Goal: Information Seeking & Learning: Understand process/instructions

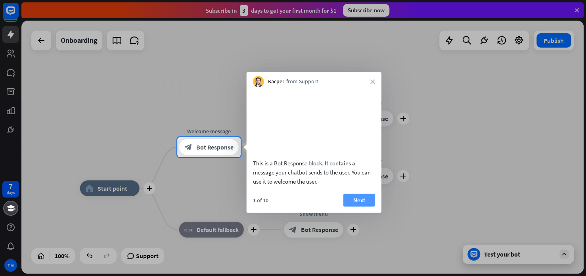
click at [357, 205] on button "Next" at bounding box center [359, 199] width 32 height 13
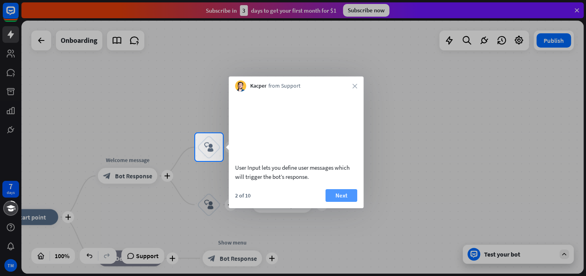
click at [340, 201] on button "Next" at bounding box center [341, 195] width 32 height 13
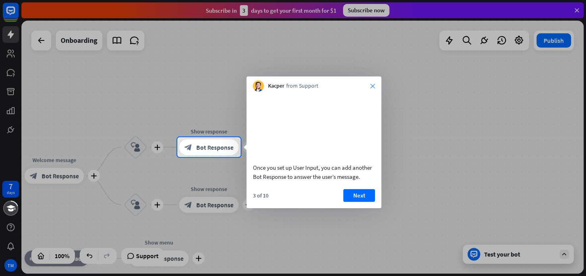
click at [376, 85] on div "Kacper from Support close" at bounding box center [313, 83] width 135 height 15
click at [374, 85] on icon "close" at bounding box center [372, 86] width 5 height 5
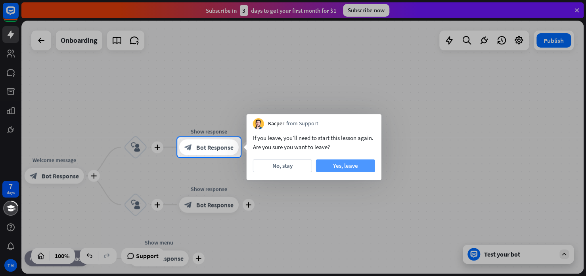
click at [356, 163] on button "Yes, leave" at bounding box center [345, 165] width 59 height 13
